Goal: Task Accomplishment & Management: Manage account settings

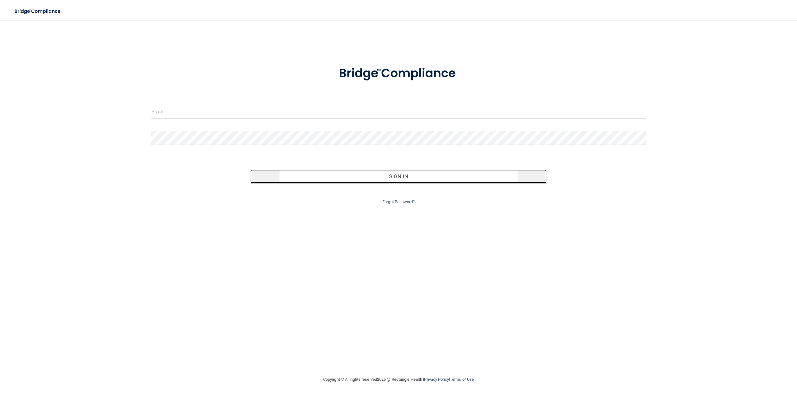
click at [342, 175] on button "Sign In" at bounding box center [398, 176] width 296 height 14
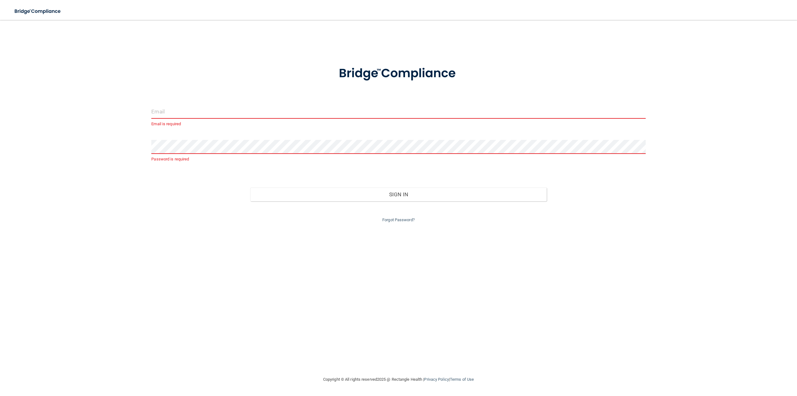
click at [271, 108] on input "email" at bounding box center [398, 112] width 494 height 14
type input "[PERSON_NAME][EMAIL_ADDRESS][DOMAIN_NAME]"
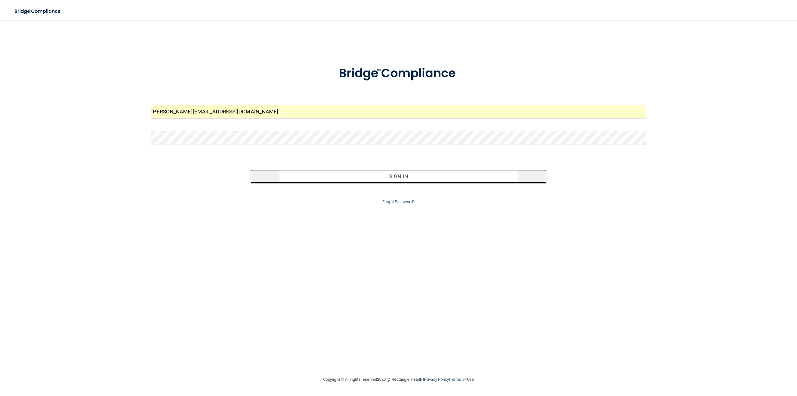
click at [305, 173] on button "Sign In" at bounding box center [398, 176] width 296 height 14
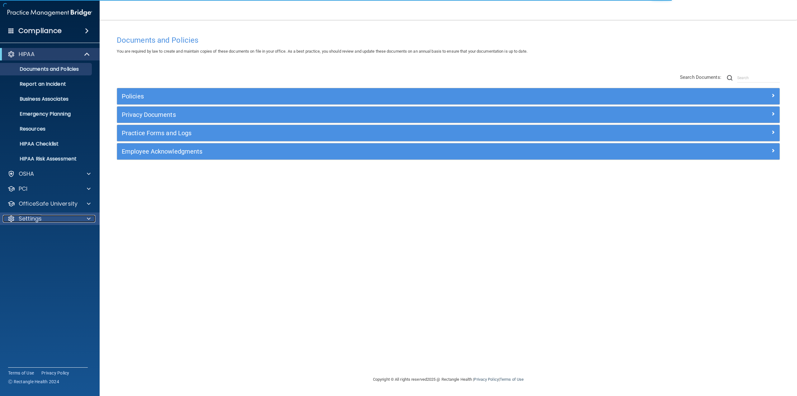
click at [37, 216] on p "Settings" at bounding box center [30, 218] width 23 height 7
click at [45, 235] on p "My Account" at bounding box center [46, 233] width 85 height 6
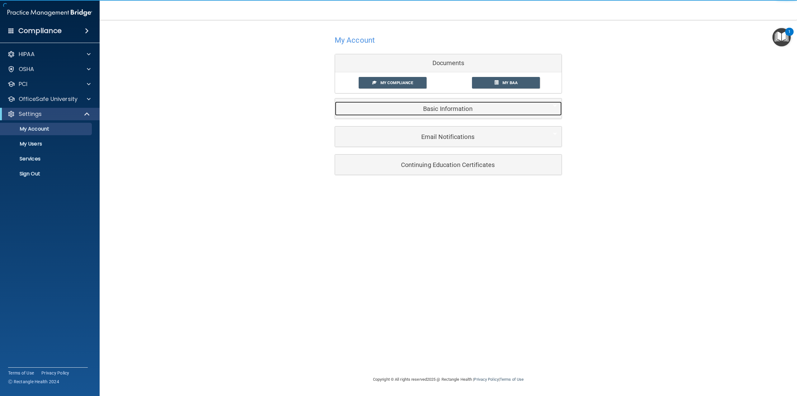
click at [460, 106] on h5 "Basic Information" at bounding box center [439, 108] width 198 height 7
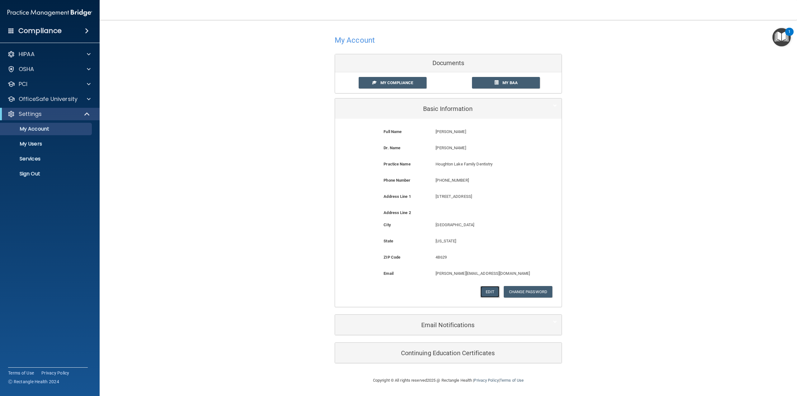
click at [481, 289] on button "Edit" at bounding box center [489, 292] width 19 height 12
select select "22"
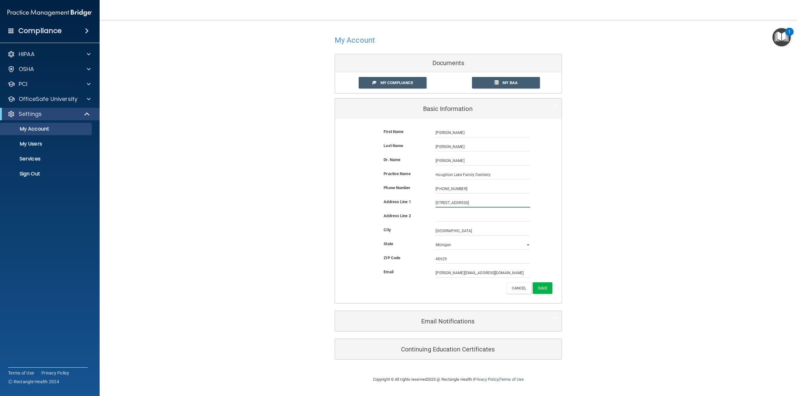
drag, startPoint x: 465, startPoint y: 205, endPoint x: 433, endPoint y: 205, distance: 31.1
click at [433, 205] on div "[STREET_ADDRESS]" at bounding box center [483, 202] width 104 height 9
type input "[STREET_ADDRESS][PERSON_NAME]"
click at [543, 288] on button "Save" at bounding box center [543, 288] width 20 height 12
